Goal: Task Accomplishment & Management: Manage account settings

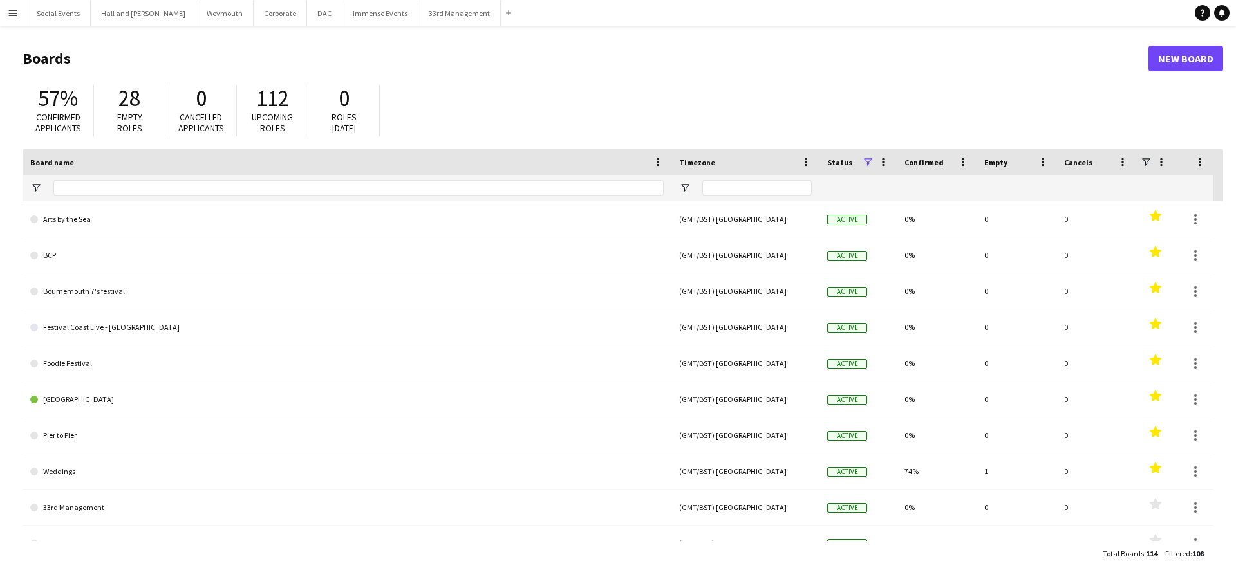
click at [6, 6] on button "Menu" at bounding box center [13, 13] width 26 height 26
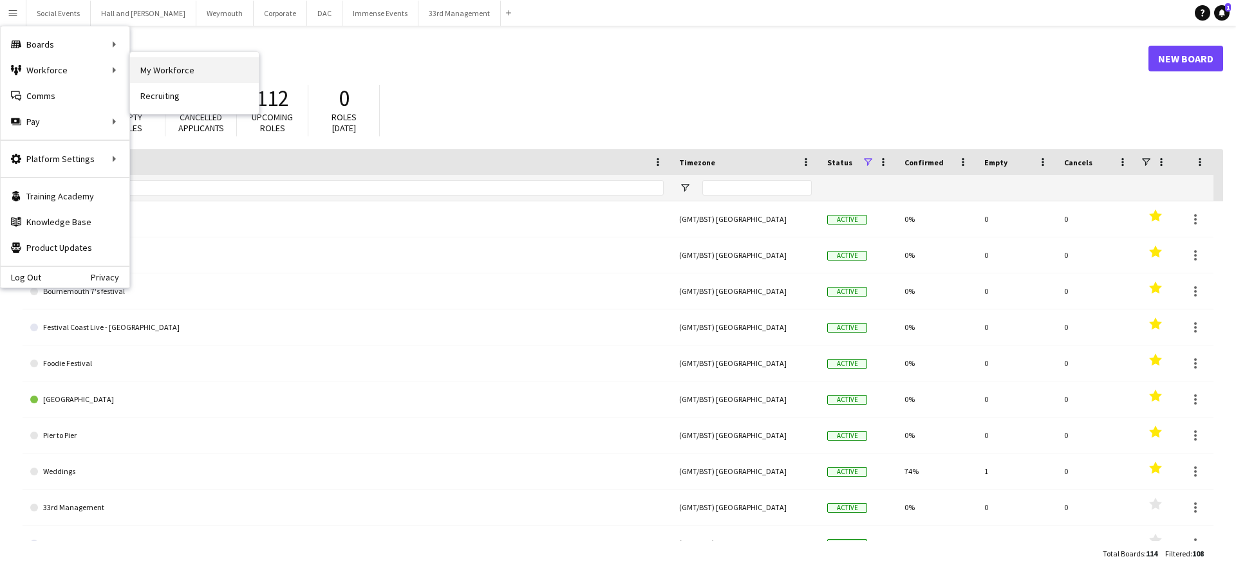
click at [158, 66] on link "My Workforce" at bounding box center [194, 70] width 129 height 26
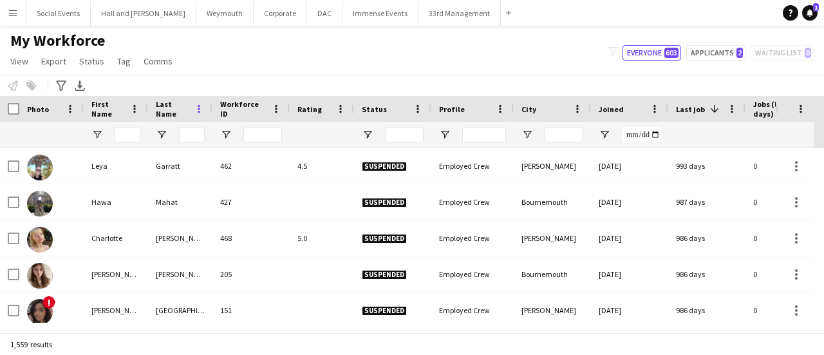
click at [201, 111] on span at bounding box center [199, 109] width 12 height 12
click at [133, 103] on span at bounding box center [135, 109] width 12 height 12
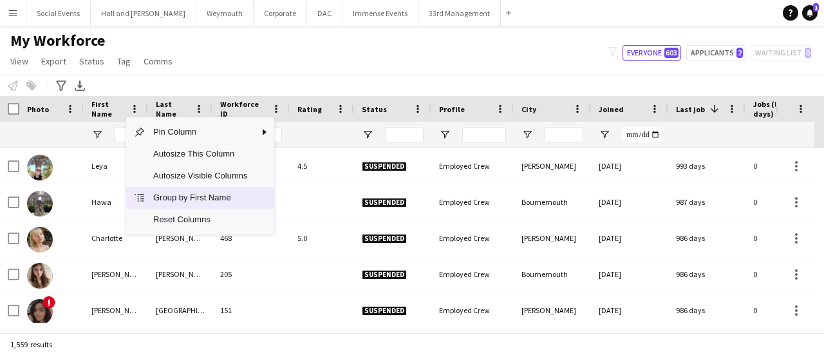
click at [183, 200] on span "Group by First Name" at bounding box center [199, 198] width 109 height 22
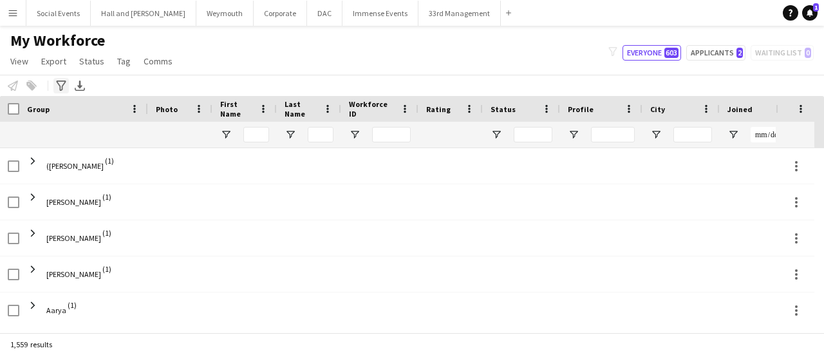
click at [55, 85] on div "Advanced filters" at bounding box center [60, 85] width 15 height 15
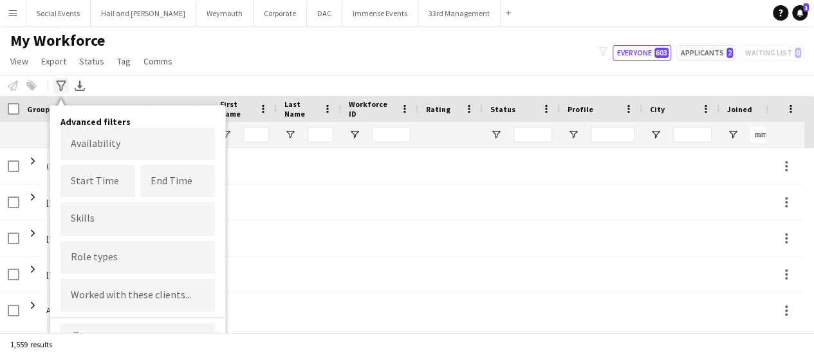
click at [56, 84] on icon "Advanced filters" at bounding box center [61, 85] width 10 height 10
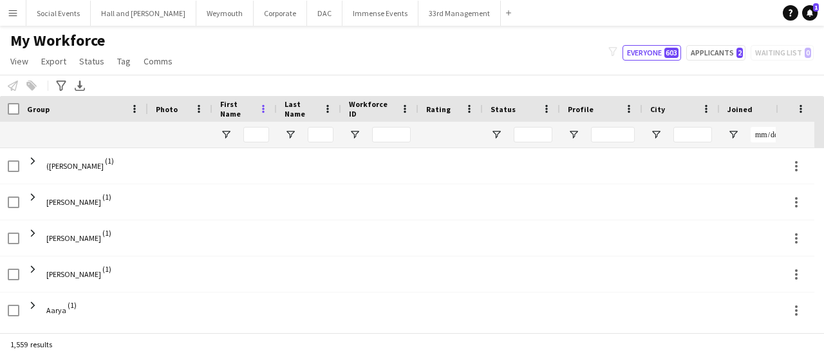
click at [261, 108] on span at bounding box center [263, 109] width 12 height 12
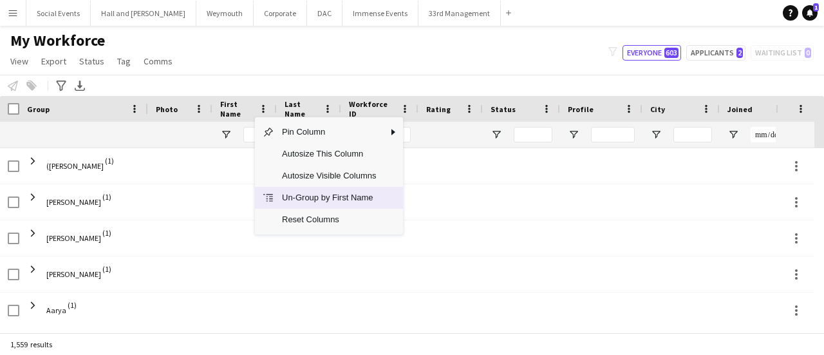
click at [313, 196] on span "Un-Group by First Name" at bounding box center [328, 198] width 109 height 22
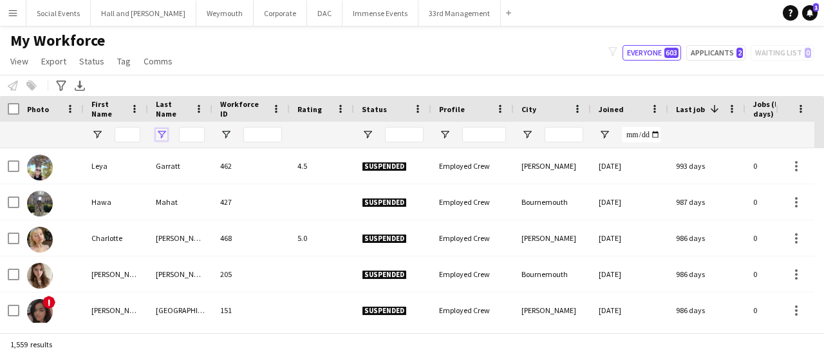
click at [164, 135] on span "Open Filter Menu" at bounding box center [162, 135] width 12 height 12
click at [254, 153] on span "Filtering operator" at bounding box center [251, 159] width 12 height 12
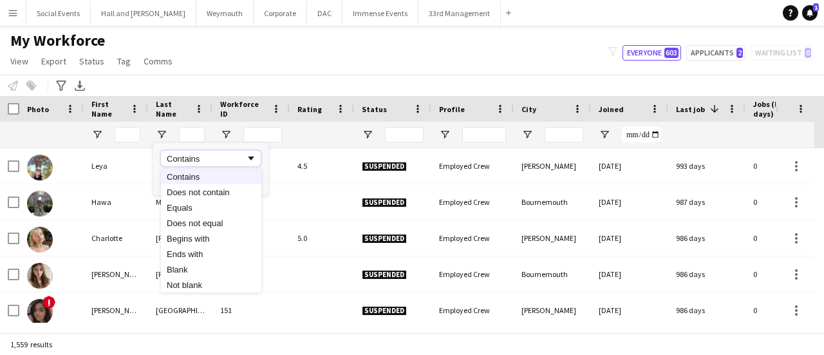
click at [254, 153] on span "Filtering operator" at bounding box center [251, 159] width 12 height 12
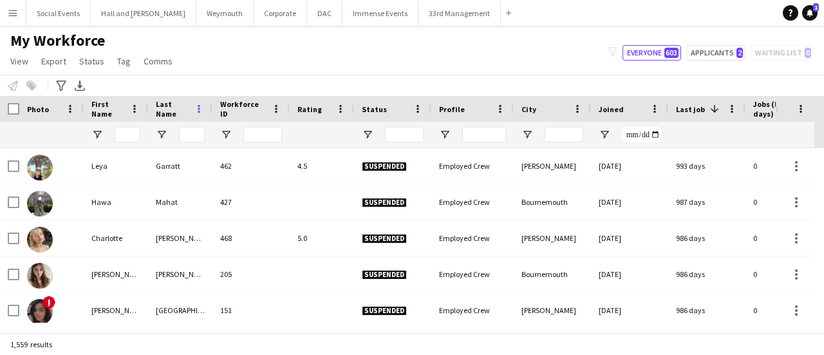
click at [196, 107] on span at bounding box center [199, 109] width 12 height 12
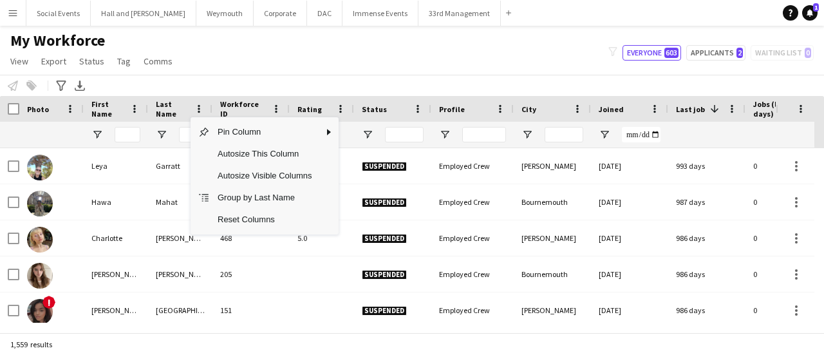
click at [187, 66] on div "My Workforce View Views Default view Language New view Update view Delete view …" at bounding box center [412, 53] width 824 height 44
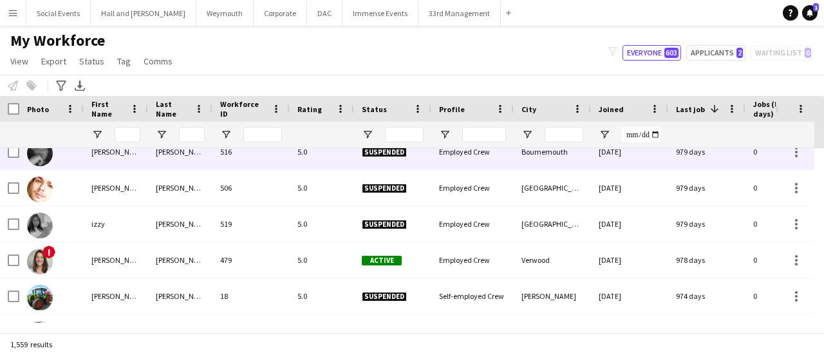
scroll to position [322, 0]
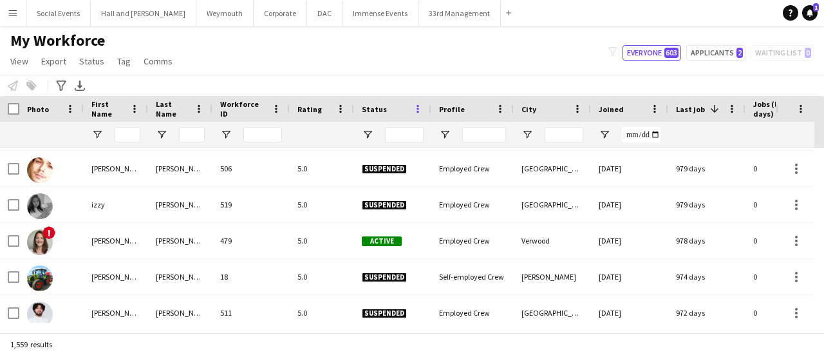
click at [417, 109] on span at bounding box center [418, 109] width 12 height 12
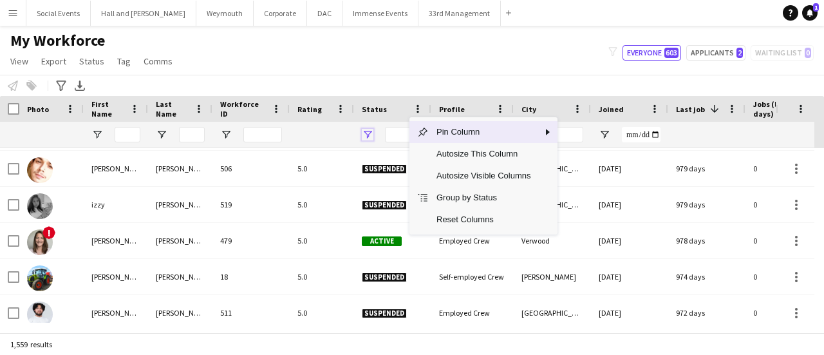
click at [367, 133] on span "Open Filter Menu" at bounding box center [368, 135] width 12 height 12
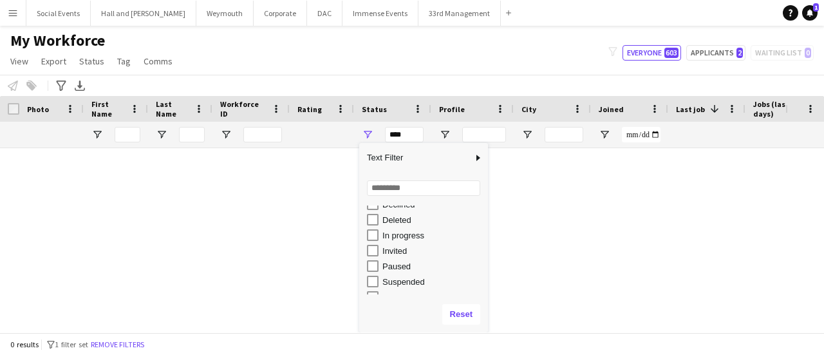
scroll to position [81, 0]
type input "**********"
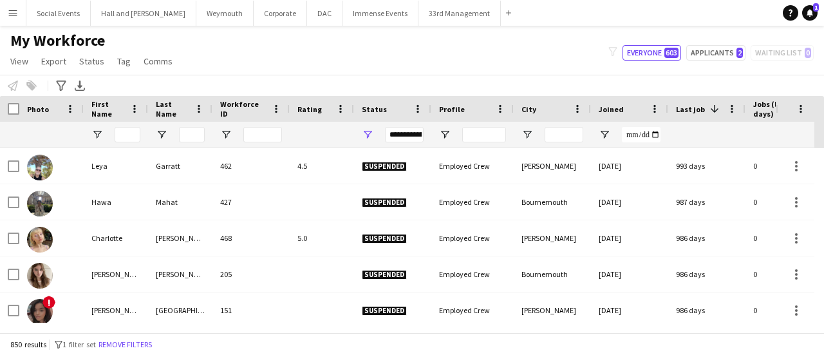
click at [450, 62] on div "My Workforce View Views Default view Language New view Update view Delete view …" at bounding box center [412, 53] width 824 height 44
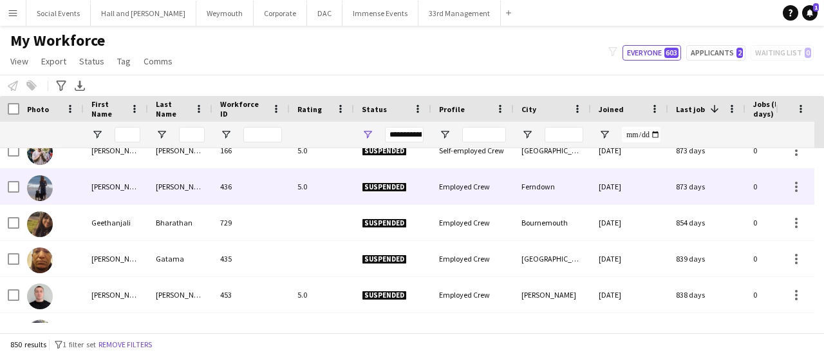
scroll to position [837, 0]
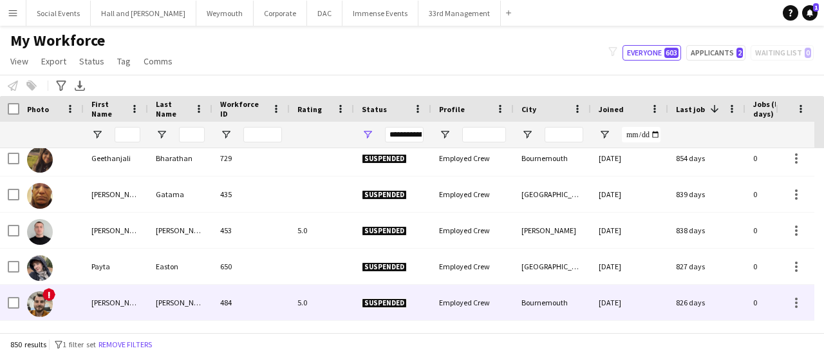
click at [152, 302] on div "[PERSON_NAME]" at bounding box center [180, 301] width 64 height 35
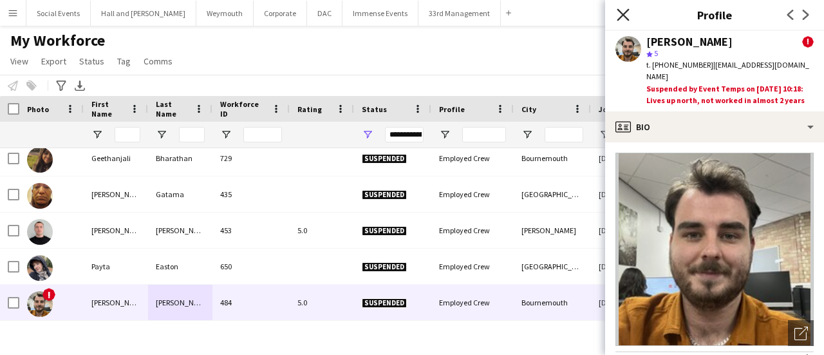
click at [620, 17] on icon at bounding box center [622, 14] width 12 height 12
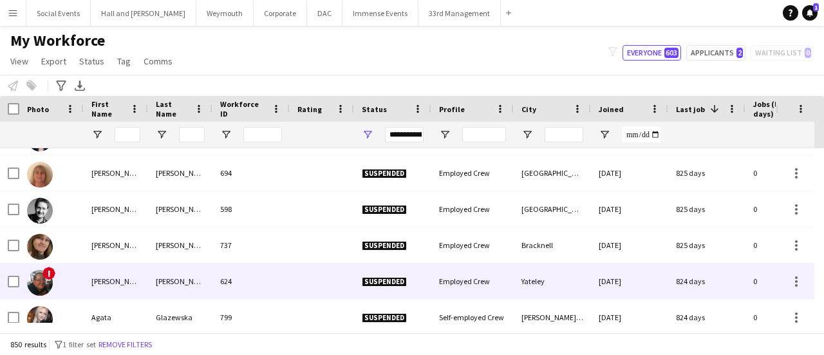
scroll to position [1094, 0]
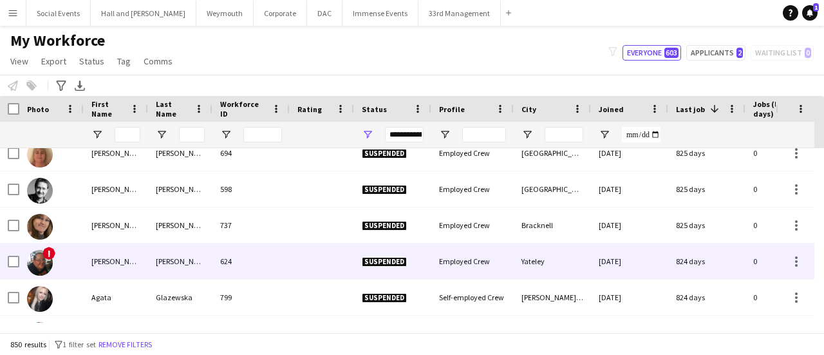
click at [293, 264] on div at bounding box center [322, 260] width 64 height 35
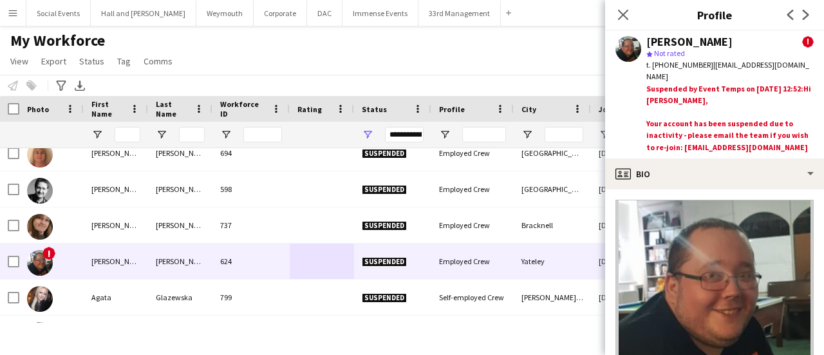
drag, startPoint x: 401, startPoint y: 53, endPoint x: 689, endPoint y: 50, distance: 287.7
click at [404, 53] on div "My Workforce View Views Default view Language New view Update view Delete view …" at bounding box center [412, 53] width 824 height 44
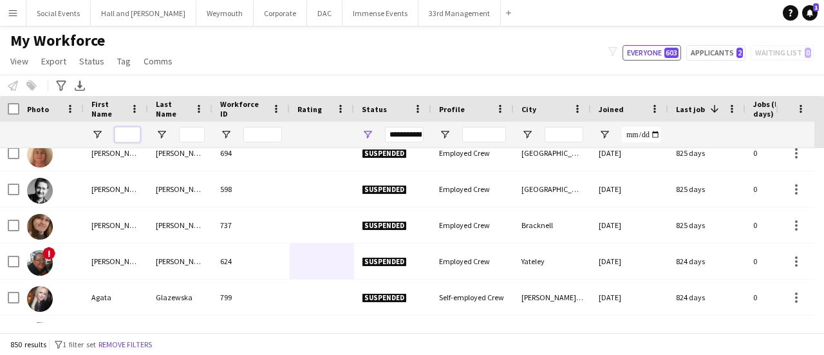
click at [127, 132] on input "First Name Filter Input" at bounding box center [128, 134] width 26 height 15
type input "*****"
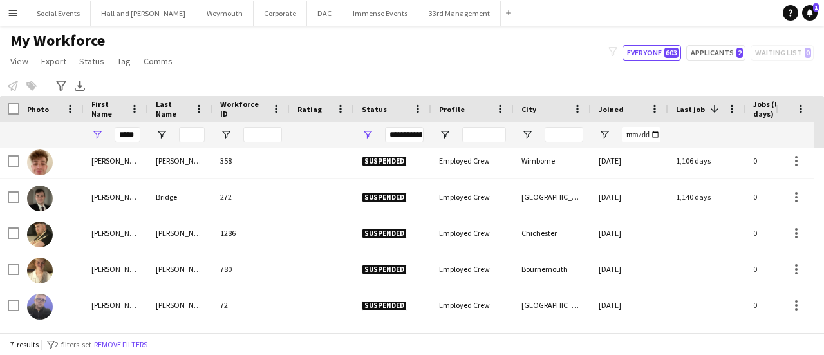
click at [192, 124] on div at bounding box center [192, 135] width 26 height 26
click at [195, 131] on input "Last Name Filter Input" at bounding box center [192, 134] width 26 height 15
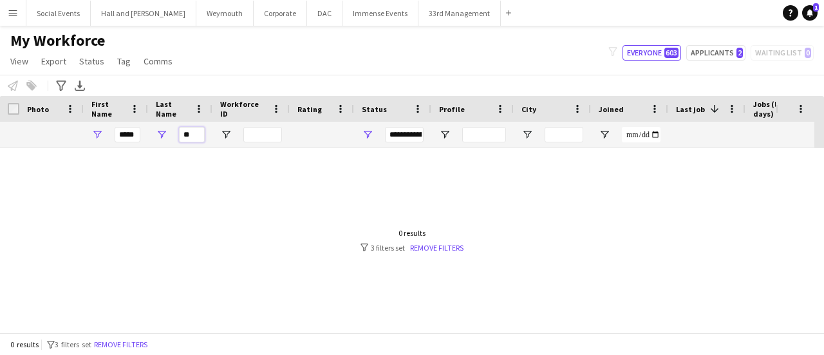
scroll to position [0, 0]
type input "**"
click at [418, 245] on link "Remove filters" at bounding box center [436, 248] width 53 height 10
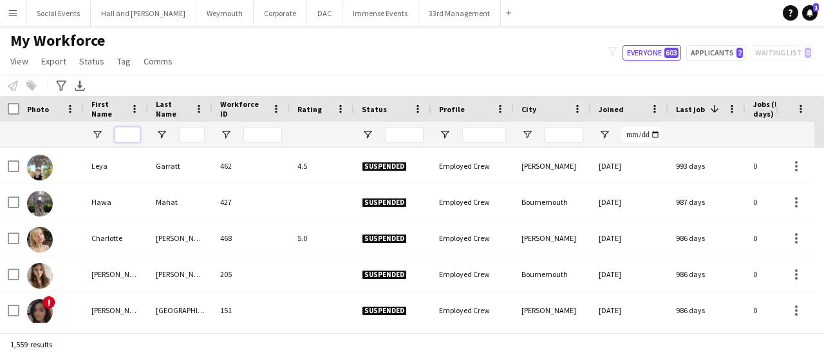
drag, startPoint x: 116, startPoint y: 137, endPoint x: 116, endPoint y: 130, distance: 7.1
click at [116, 137] on input "First Name Filter Input" at bounding box center [128, 134] width 26 height 15
type input "*****"
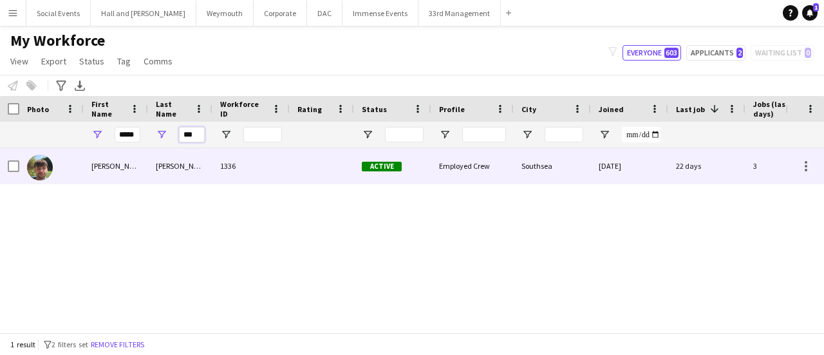
type input "***"
click at [295, 171] on div at bounding box center [322, 165] width 64 height 35
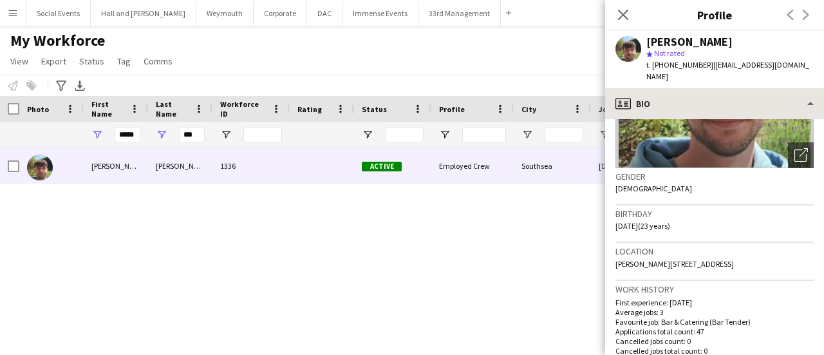
scroll to position [129, 0]
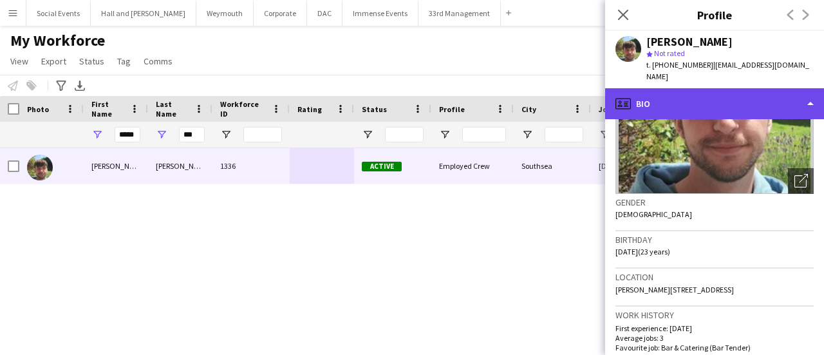
click at [746, 88] on div "profile Bio" at bounding box center [714, 103] width 219 height 31
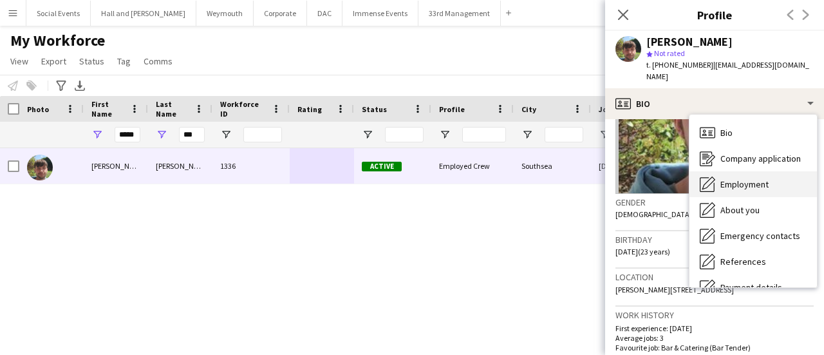
click at [737, 178] on span "Employment" at bounding box center [744, 184] width 48 height 12
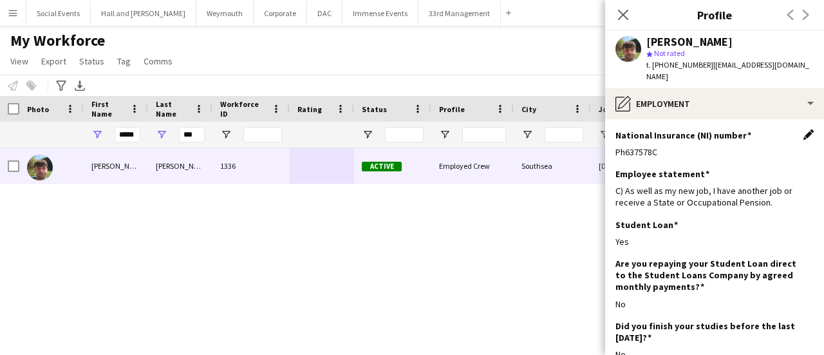
click at [803, 129] on app-icon "Edit this field" at bounding box center [808, 134] width 10 height 10
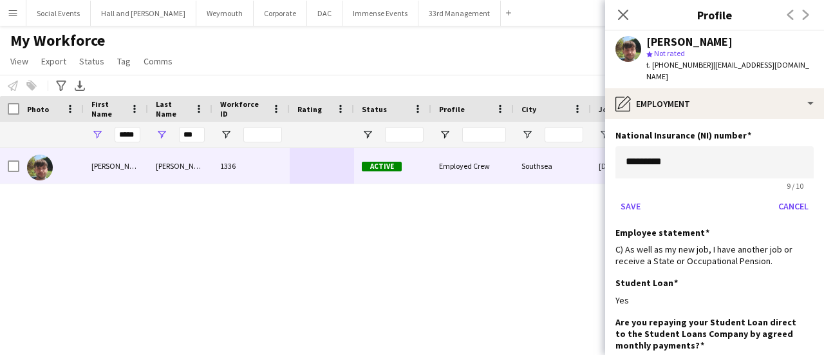
click at [795, 129] on div "National Insurance (NI) number" at bounding box center [714, 135] width 198 height 12
